Goal: Transaction & Acquisition: Purchase product/service

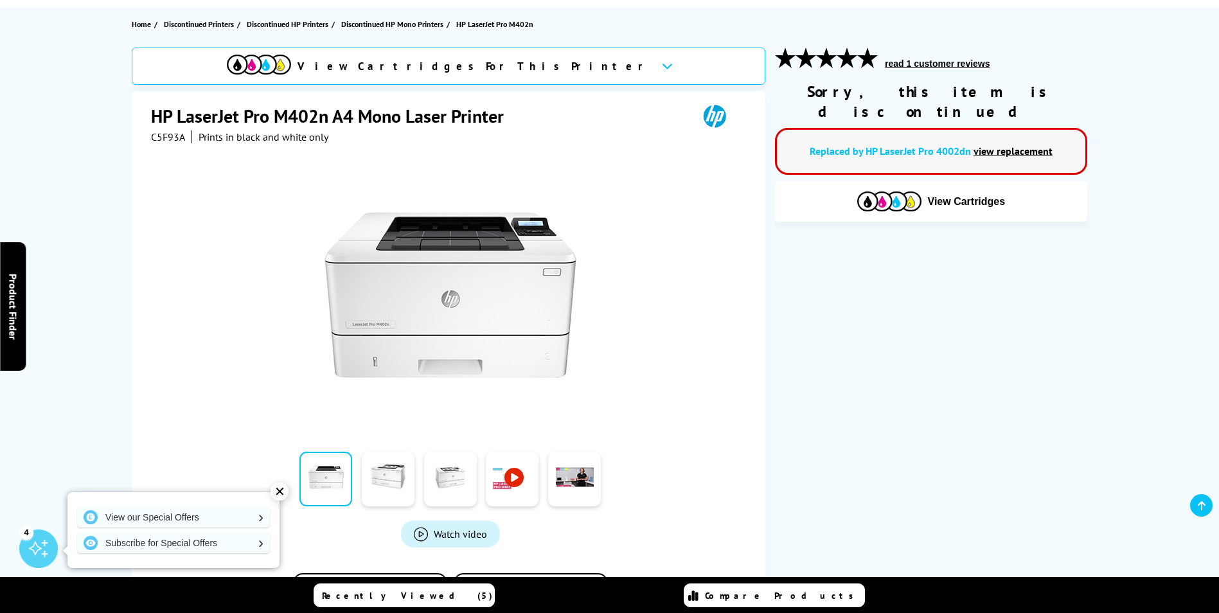
scroll to position [130, 0]
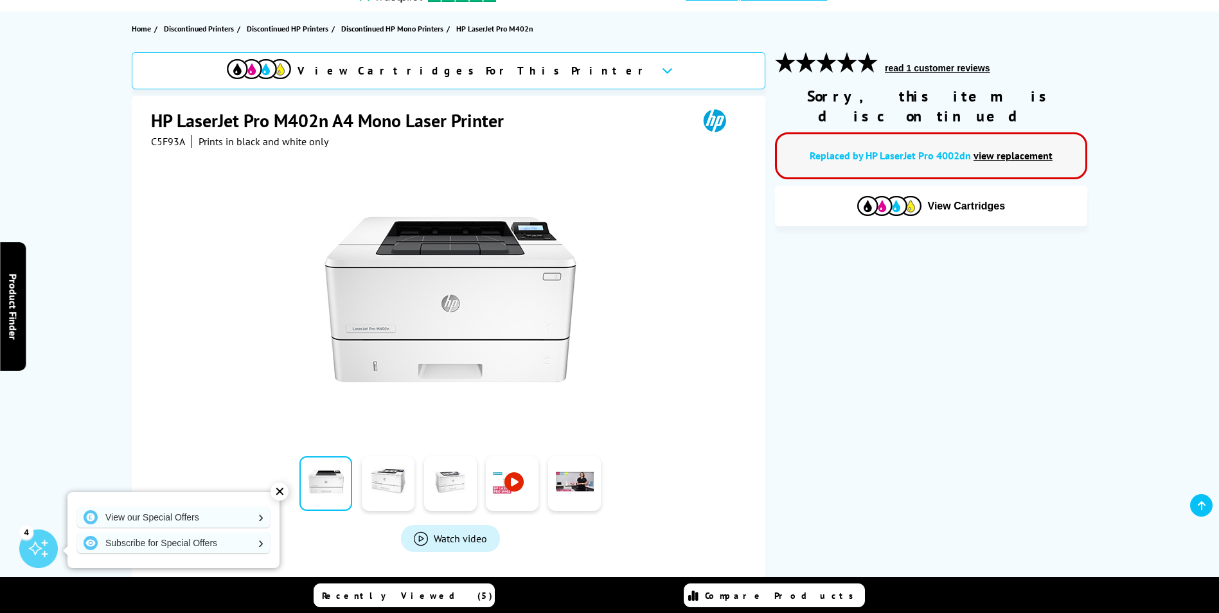
click at [508, 76] on span "View Cartridges For This Printer" at bounding box center [475, 71] width 354 height 14
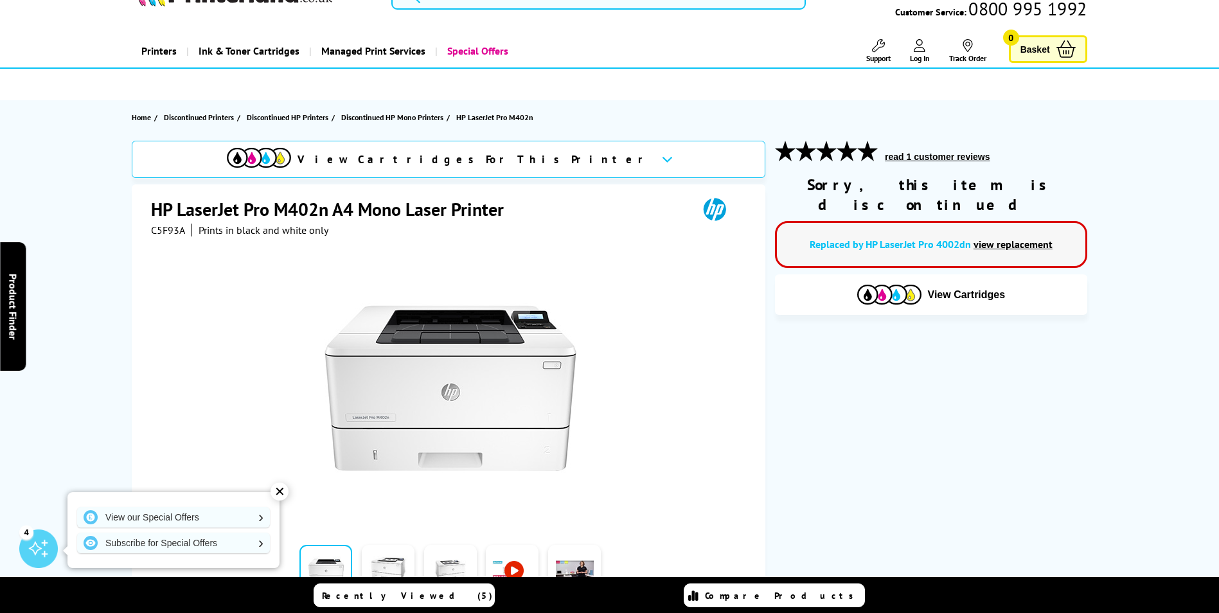
scroll to position [0, 0]
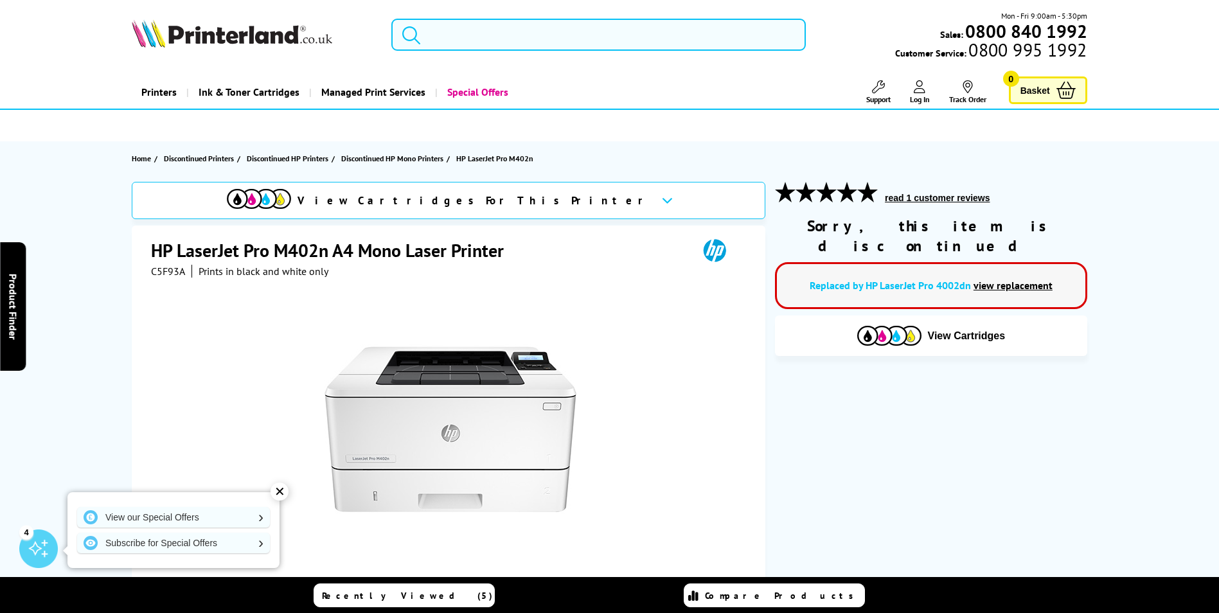
click at [572, 35] on input "search" at bounding box center [598, 35] width 415 height 32
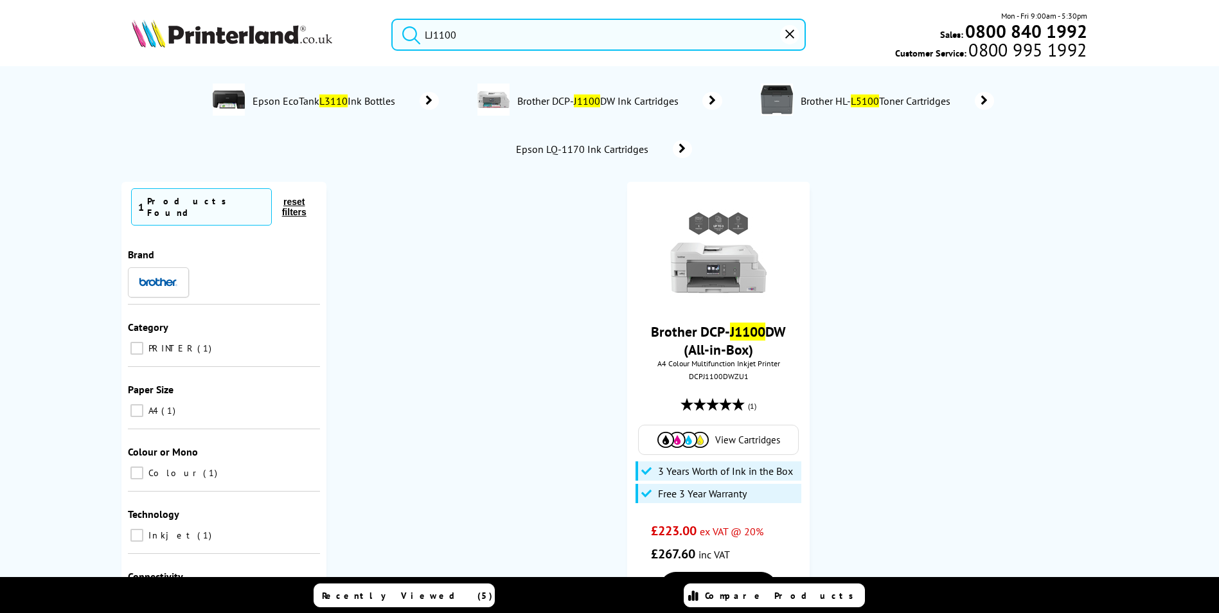
click at [392, 19] on button "submit" at bounding box center [408, 33] width 32 height 28
click at [483, 36] on input "LJ1100" at bounding box center [598, 35] width 415 height 32
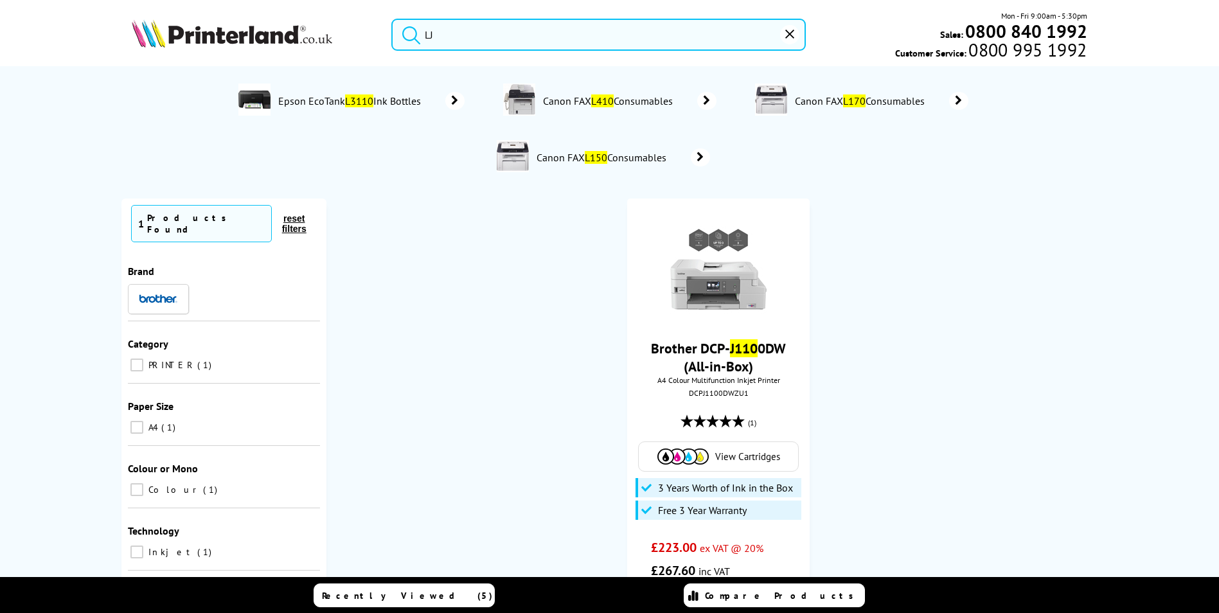
type input "L"
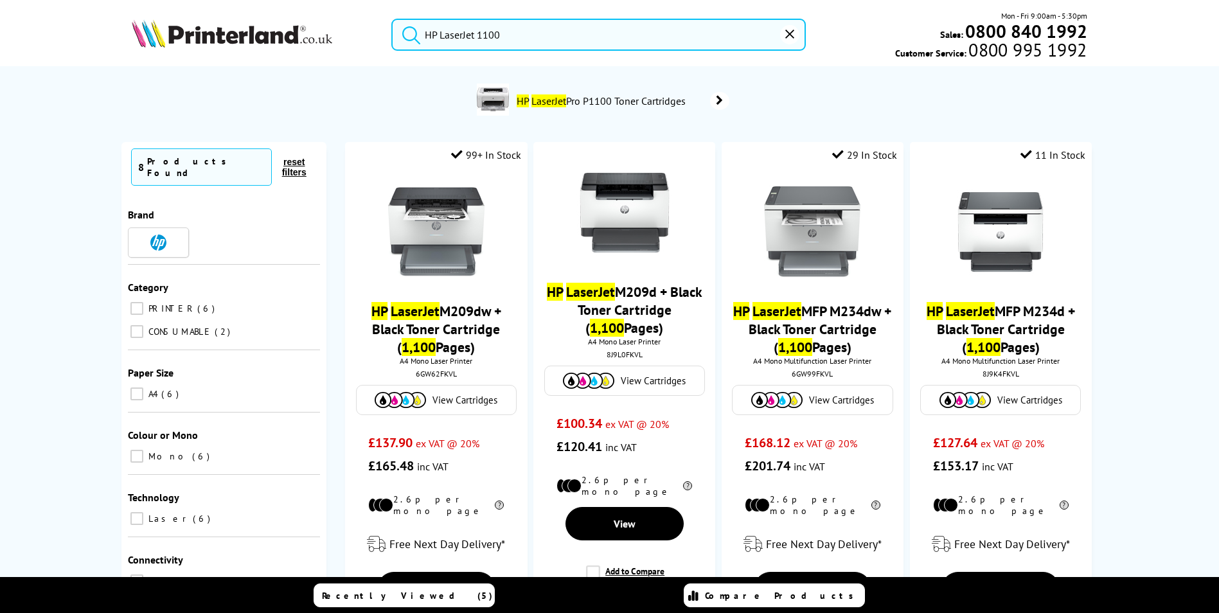
type input "HP LaserJet 1100"
click at [593, 101] on span "HP LaserJet Pro P1100 Toner Cartridges" at bounding box center [603, 100] width 175 height 13
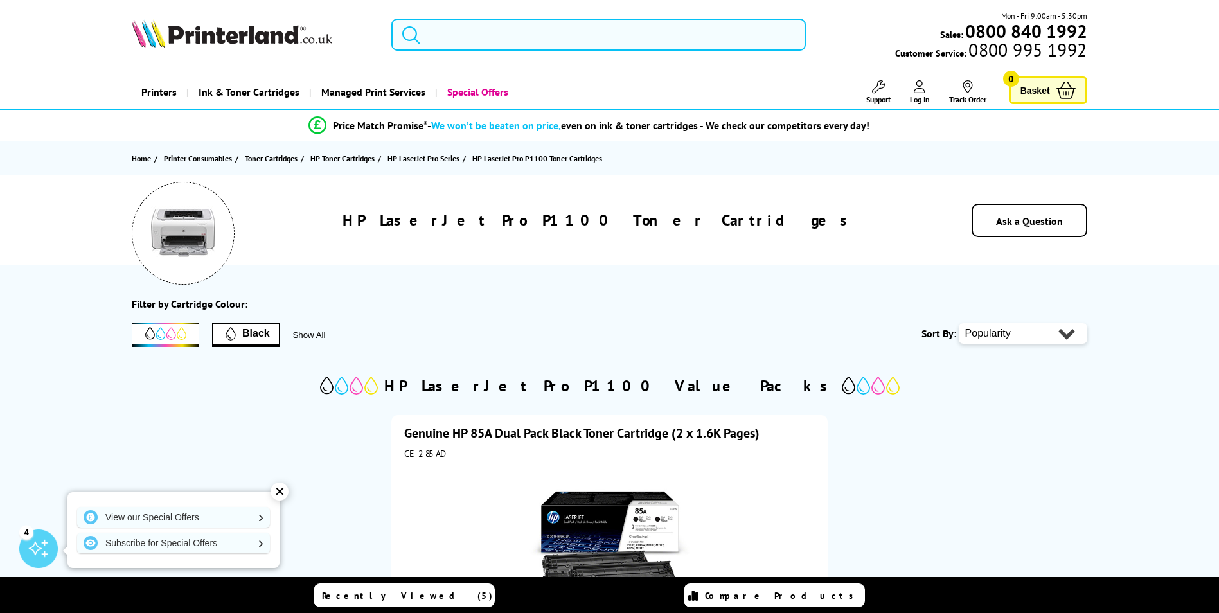
click at [584, 29] on input "search" at bounding box center [598, 35] width 415 height 32
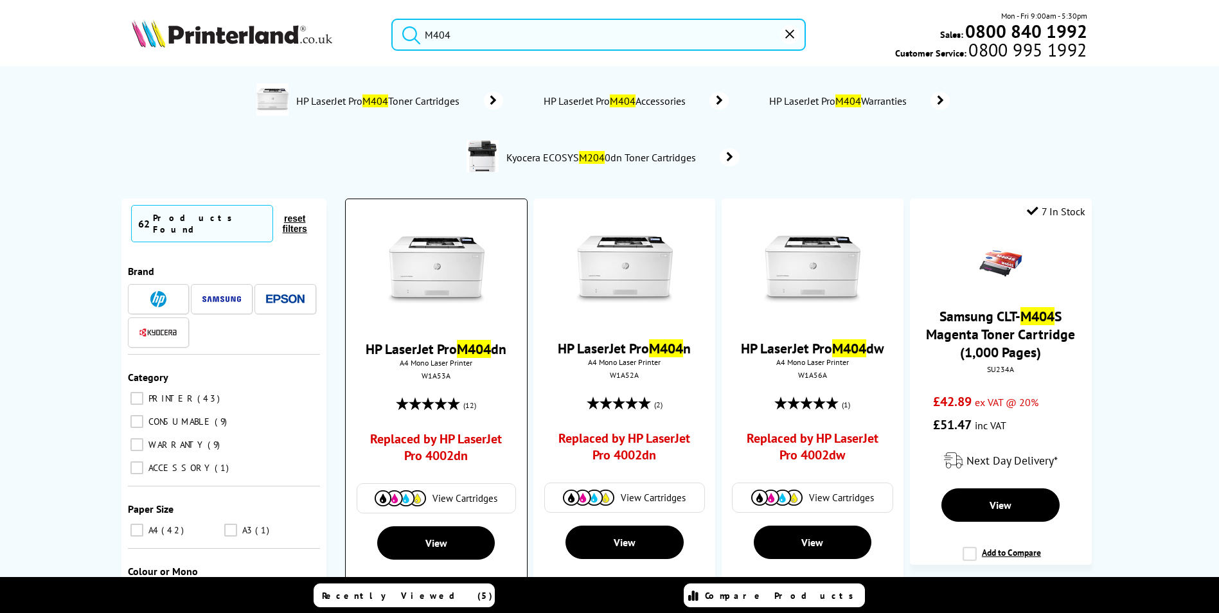
type input "M404"
click at [468, 256] on img at bounding box center [436, 270] width 96 height 96
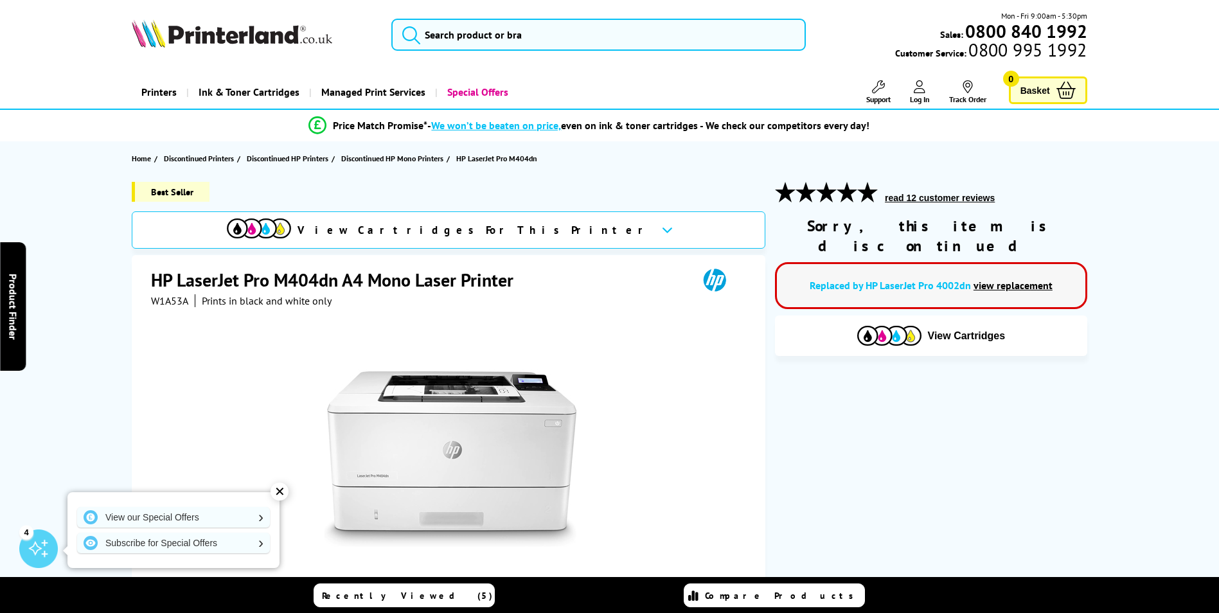
click at [540, 232] on span "View Cartridges For This Printer" at bounding box center [475, 230] width 354 height 14
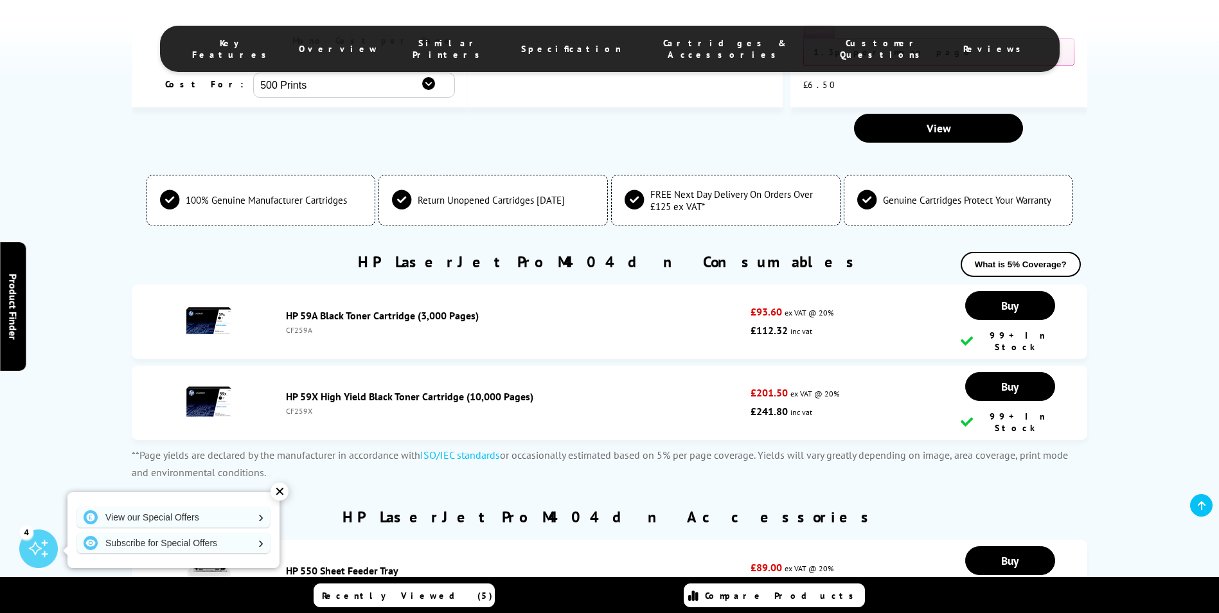
scroll to position [2840, 0]
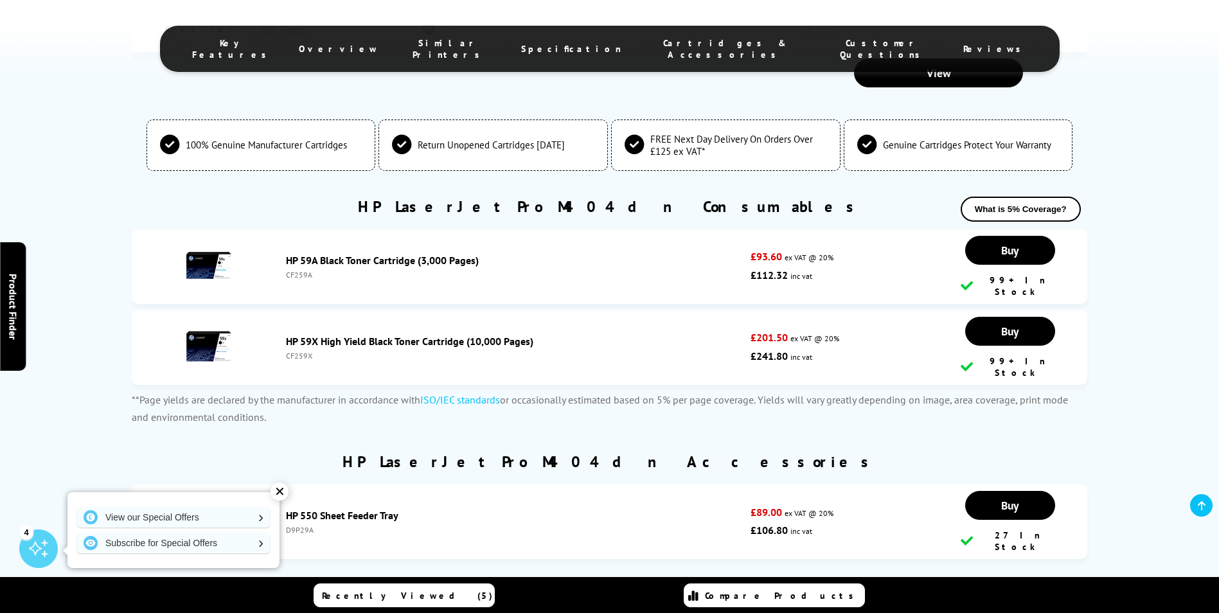
click at [404, 254] on link "HP 59A Black Toner Cartridge (3,000 Pages)" at bounding box center [382, 260] width 193 height 13
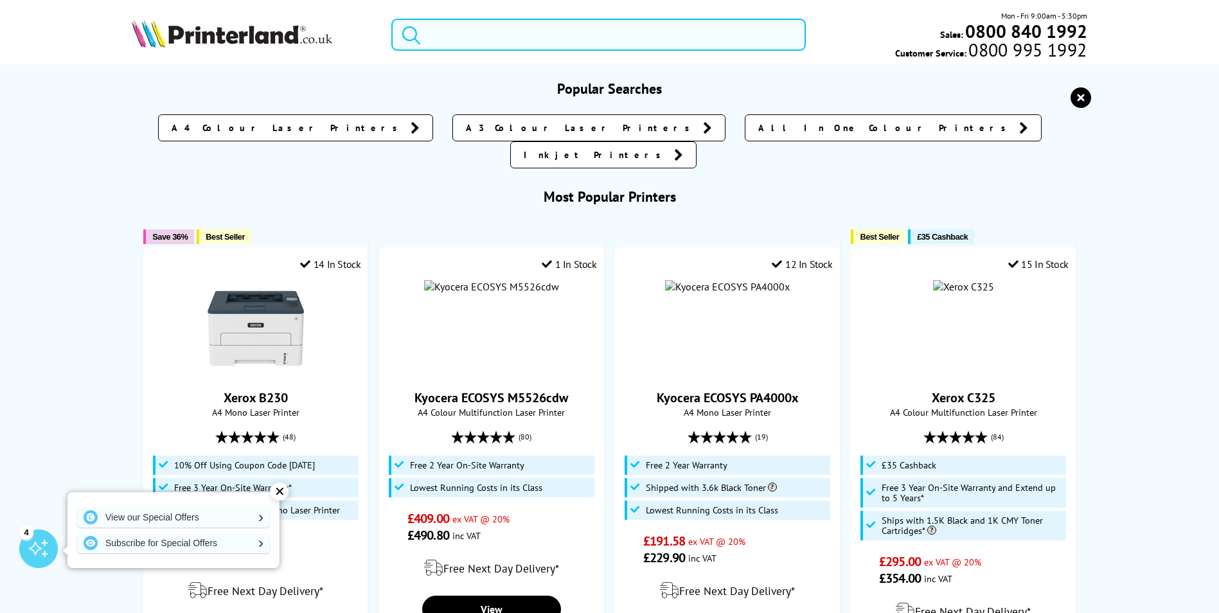
click at [544, 33] on input "search" at bounding box center [598, 35] width 415 height 32
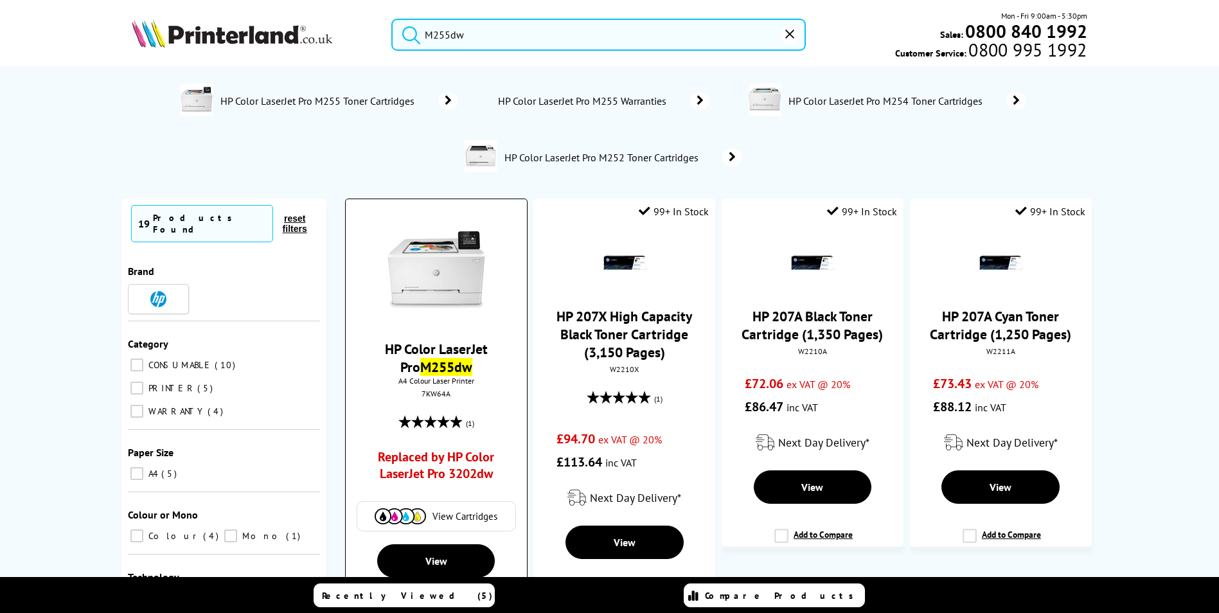
type input "M255dw"
click at [409, 294] on img at bounding box center [436, 270] width 96 height 96
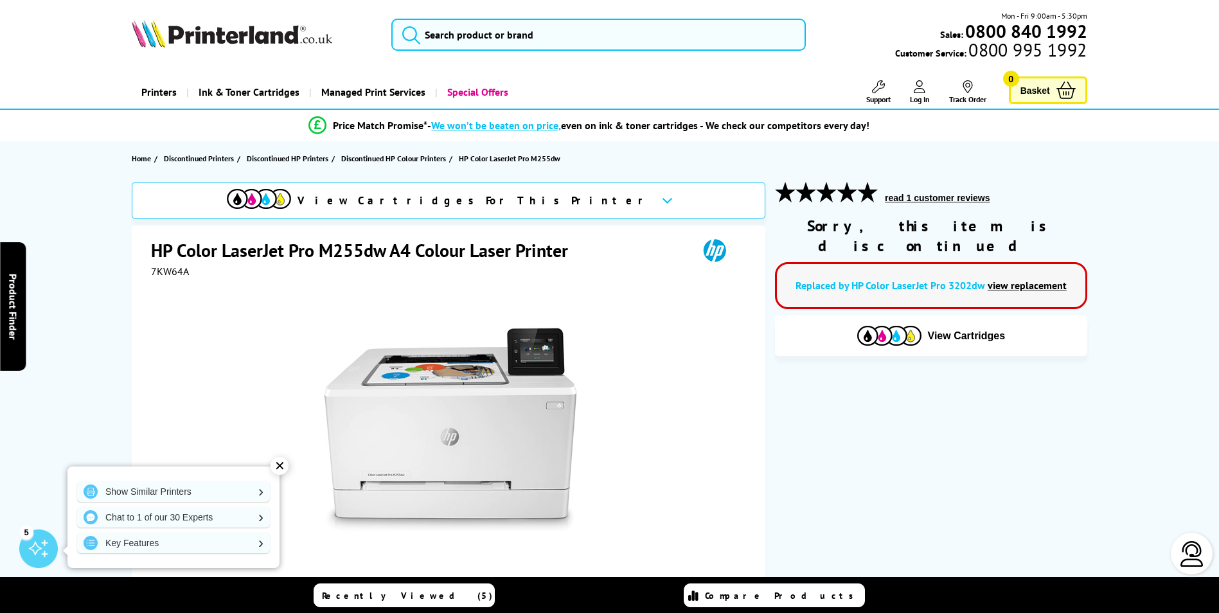
click at [545, 197] on span "View Cartridges For This Printer" at bounding box center [475, 200] width 354 height 14
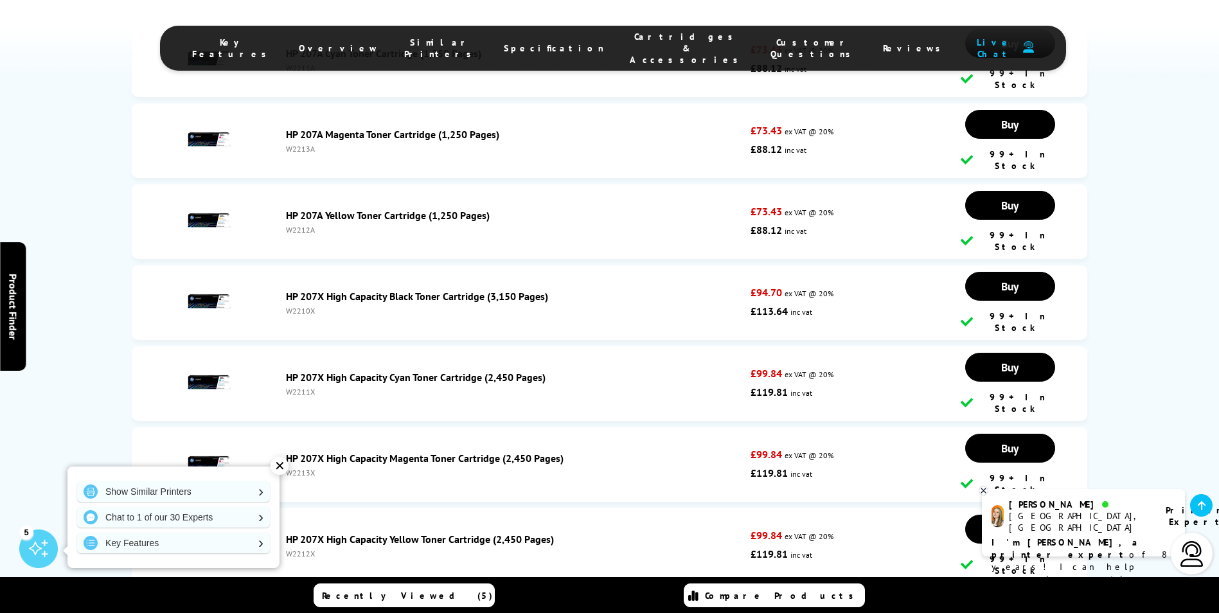
scroll to position [3547, 0]
